Goal: Task Accomplishment & Management: Complete application form

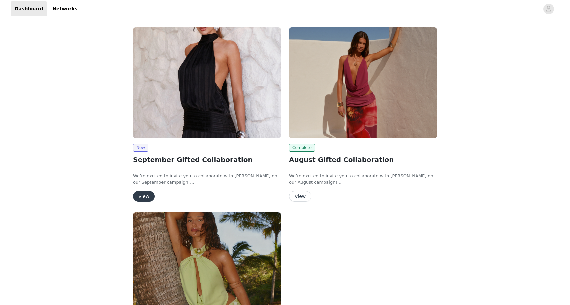
click at [192, 50] on img at bounding box center [207, 82] width 148 height 111
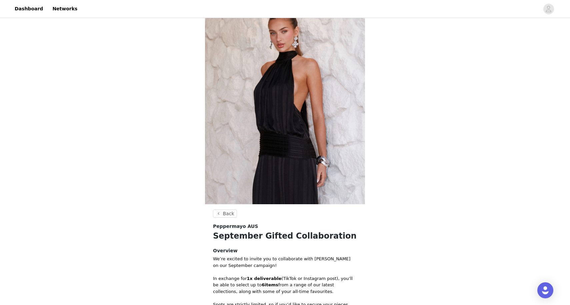
scroll to position [161, 0]
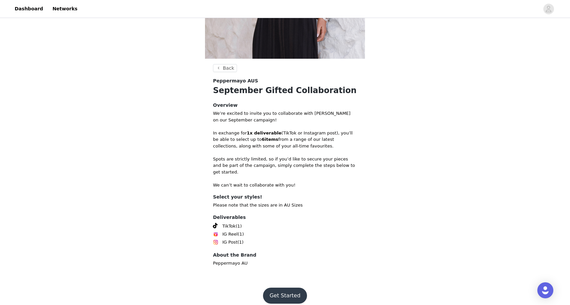
click at [277, 289] on button "Get Started" at bounding box center [285, 296] width 44 height 16
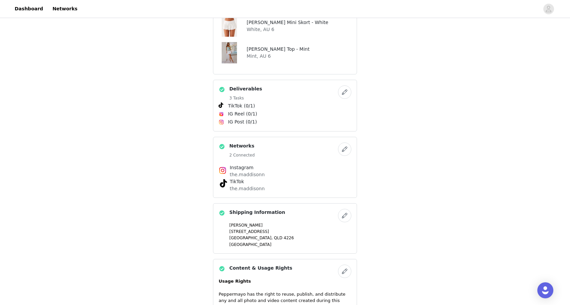
scroll to position [552, 0]
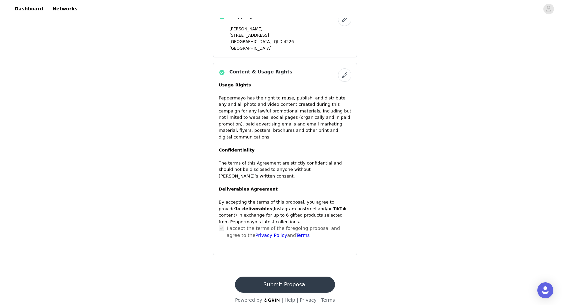
click at [282, 277] on button "Submit Proposal" at bounding box center [285, 285] width 100 height 16
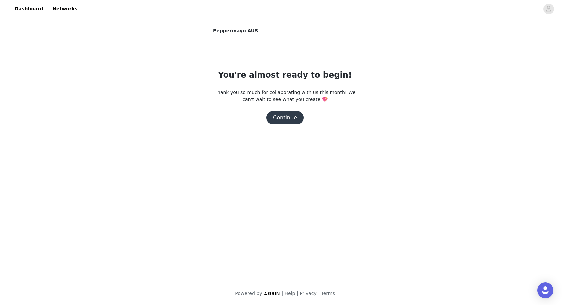
scroll to position [0, 0]
click at [289, 119] on button "Continue" at bounding box center [285, 117] width 37 height 13
